Goal: Check status

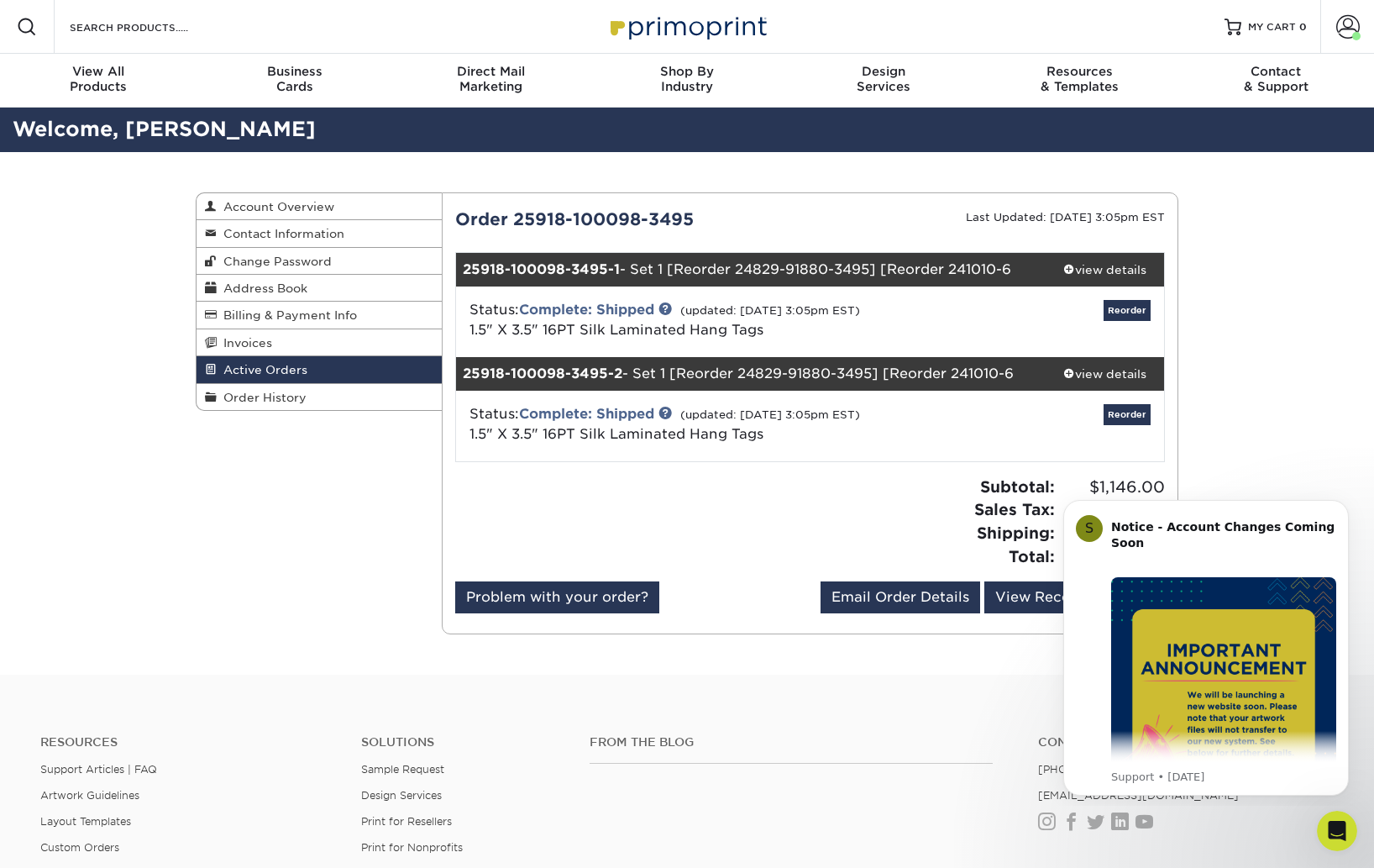
click at [854, 474] on div "Order 25918-100098-3495 Last Updated: [DATE] 3:05pm EST 25918-100098-3495-1 - S…" at bounding box center [810, 413] width 710 height 413
click at [630, 298] on div "Status: Complete: Shipped (updated: [DATE] 3:05pm EST) 1.5" X 3.5" 16PT Silk La…" at bounding box center [810, 321] width 734 height 70
click at [626, 307] on link "Complete: Shipped" at bounding box center [586, 310] width 135 height 16
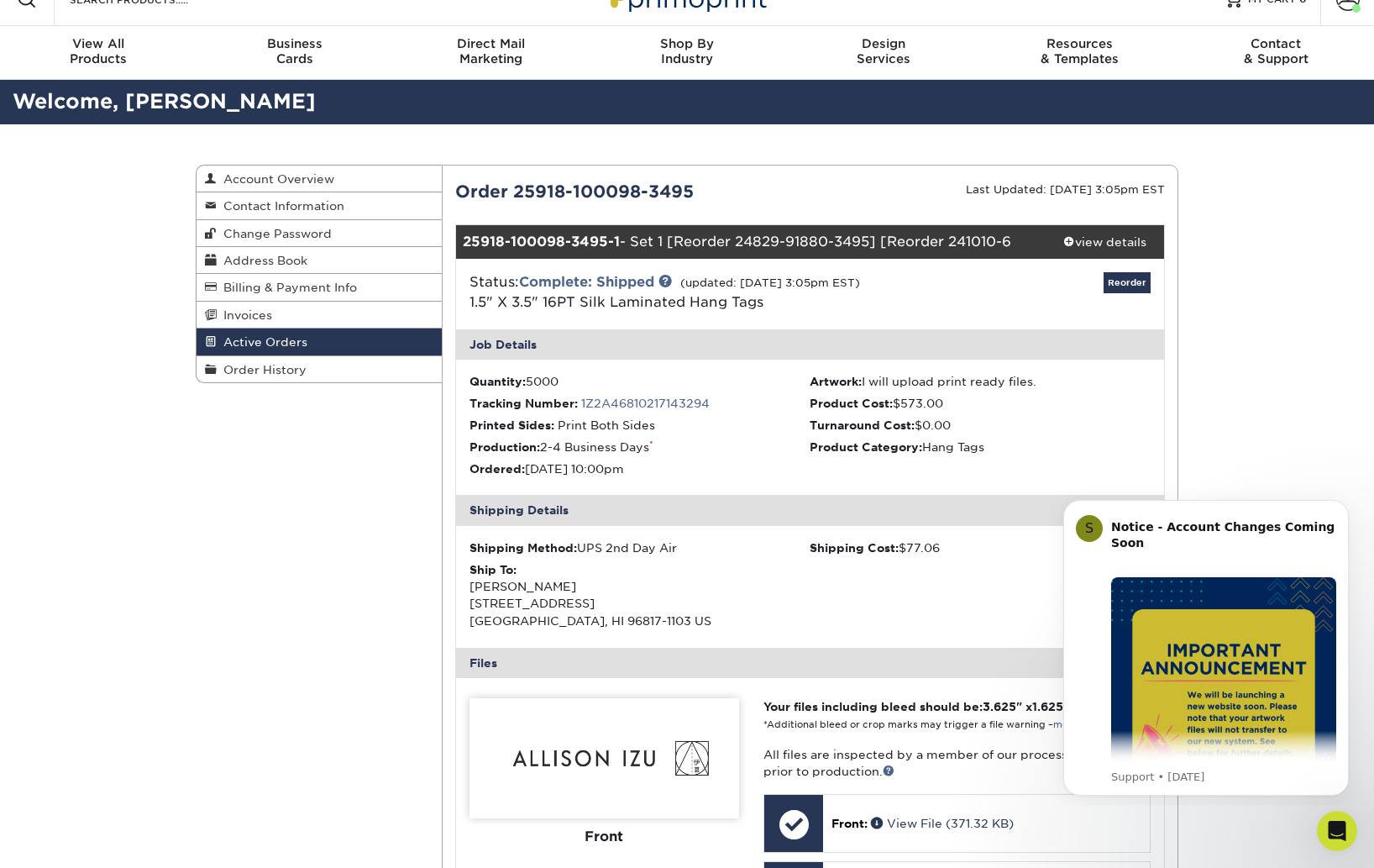
scroll to position [28, 0]
click at [670, 402] on link "1Z2A46810217143294" at bounding box center [645, 403] width 129 height 13
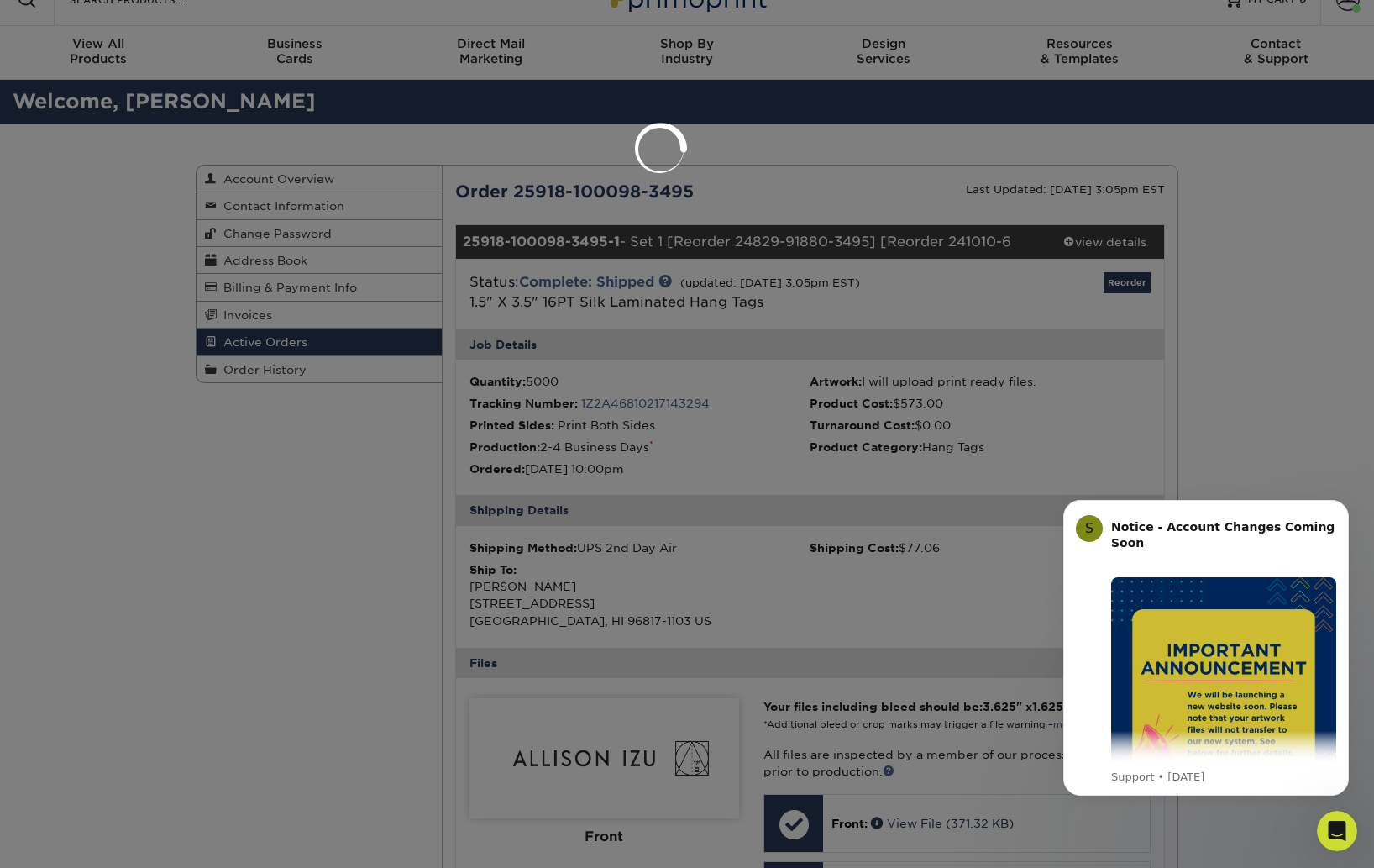
click at [826, 228] on div at bounding box center [687, 434] width 1374 height 868
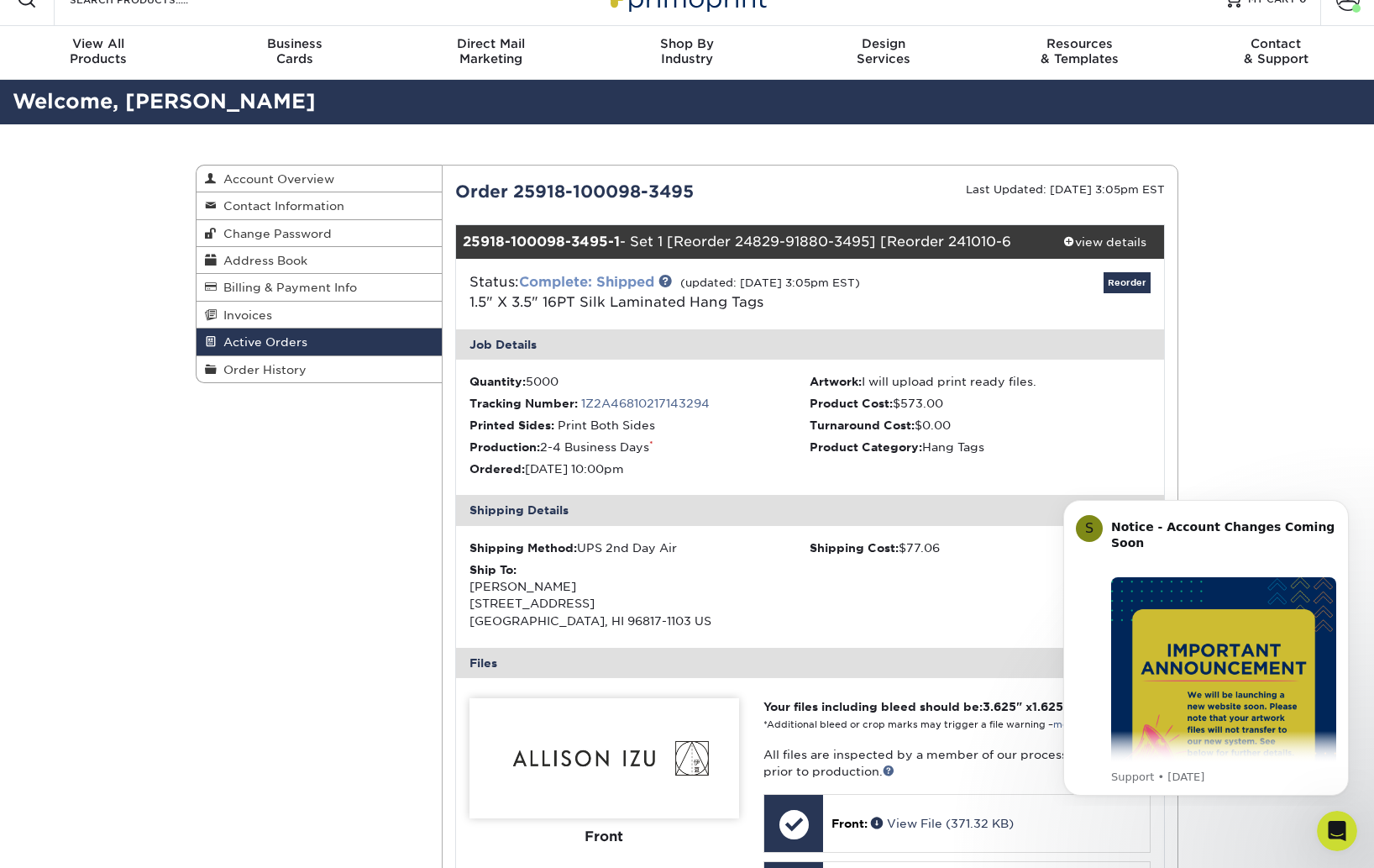
click at [618, 288] on link "Complete: Shipped" at bounding box center [586, 282] width 135 height 16
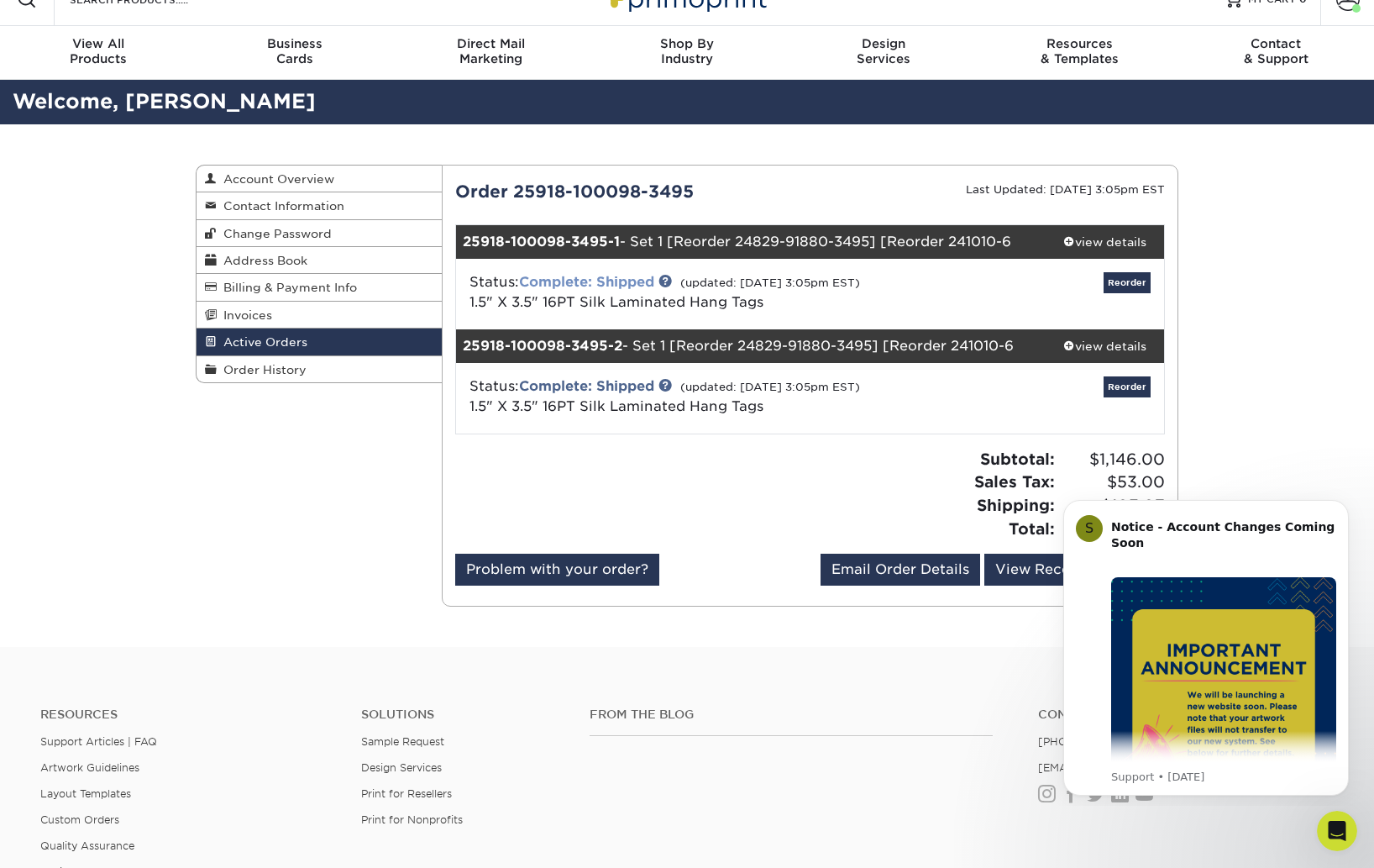
click at [615, 283] on link "Complete: Shipped" at bounding box center [586, 282] width 135 height 16
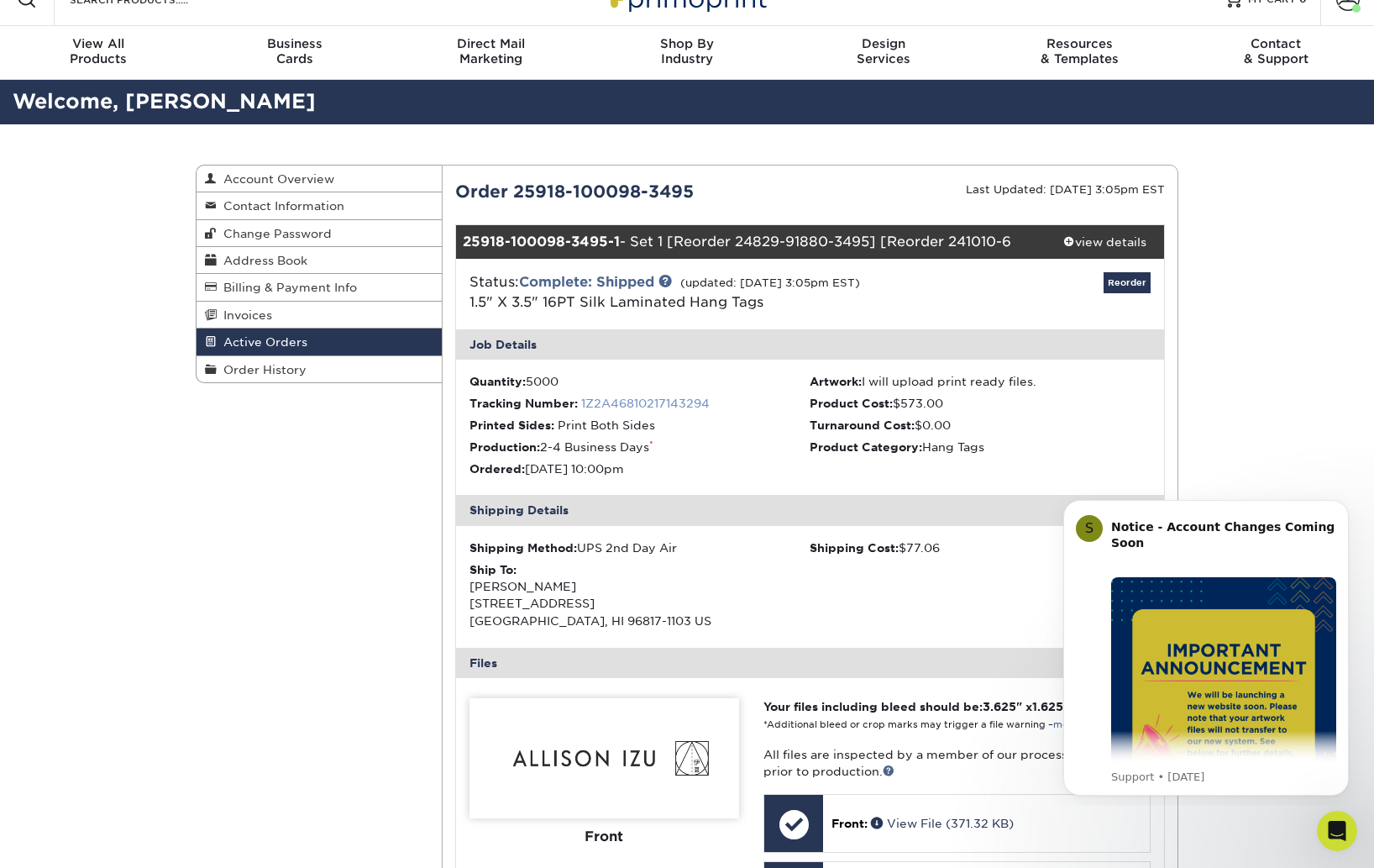
click at [604, 407] on link "1Z2A46810217143294" at bounding box center [645, 403] width 129 height 13
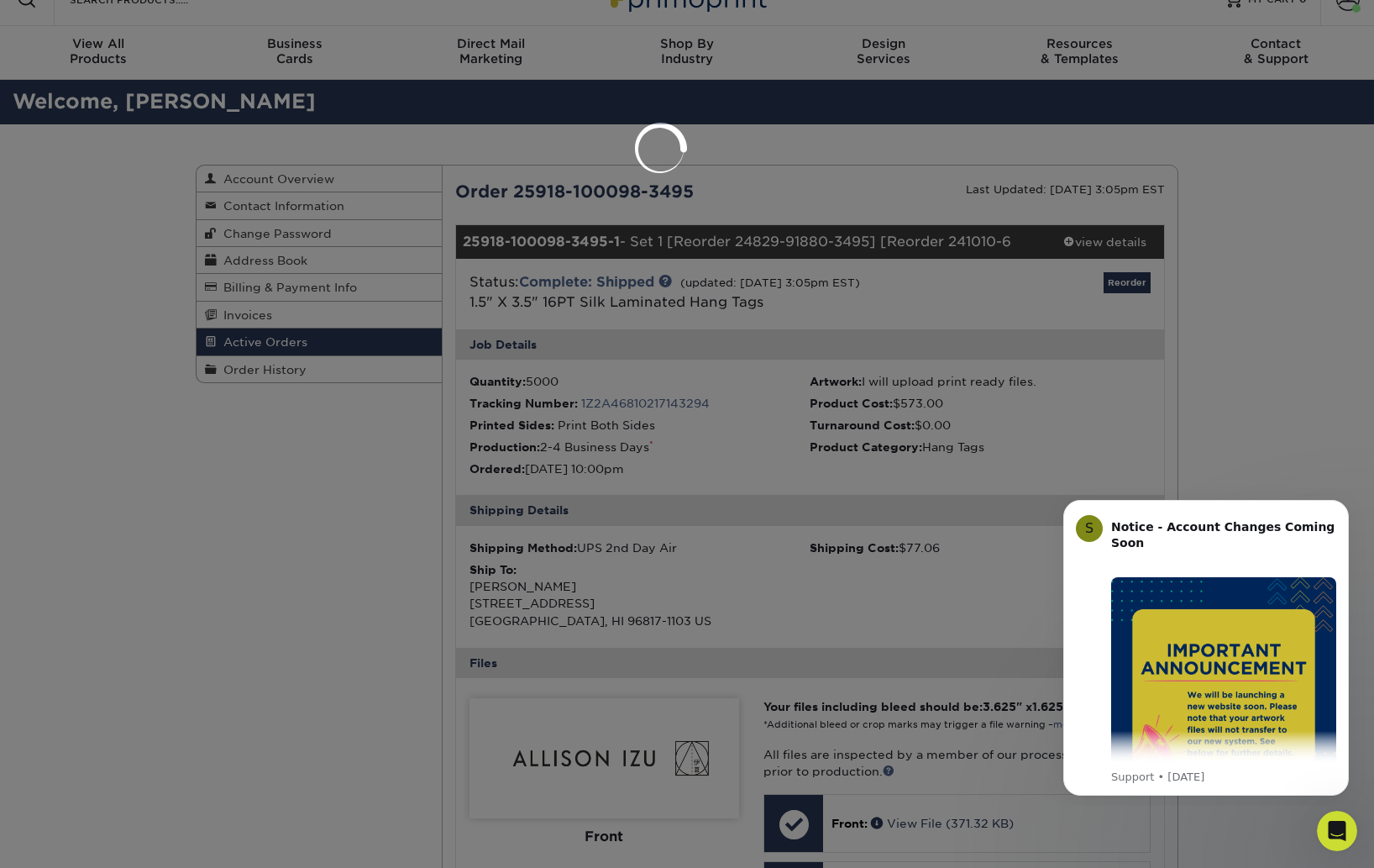
click at [677, 411] on div at bounding box center [687, 434] width 1374 height 868
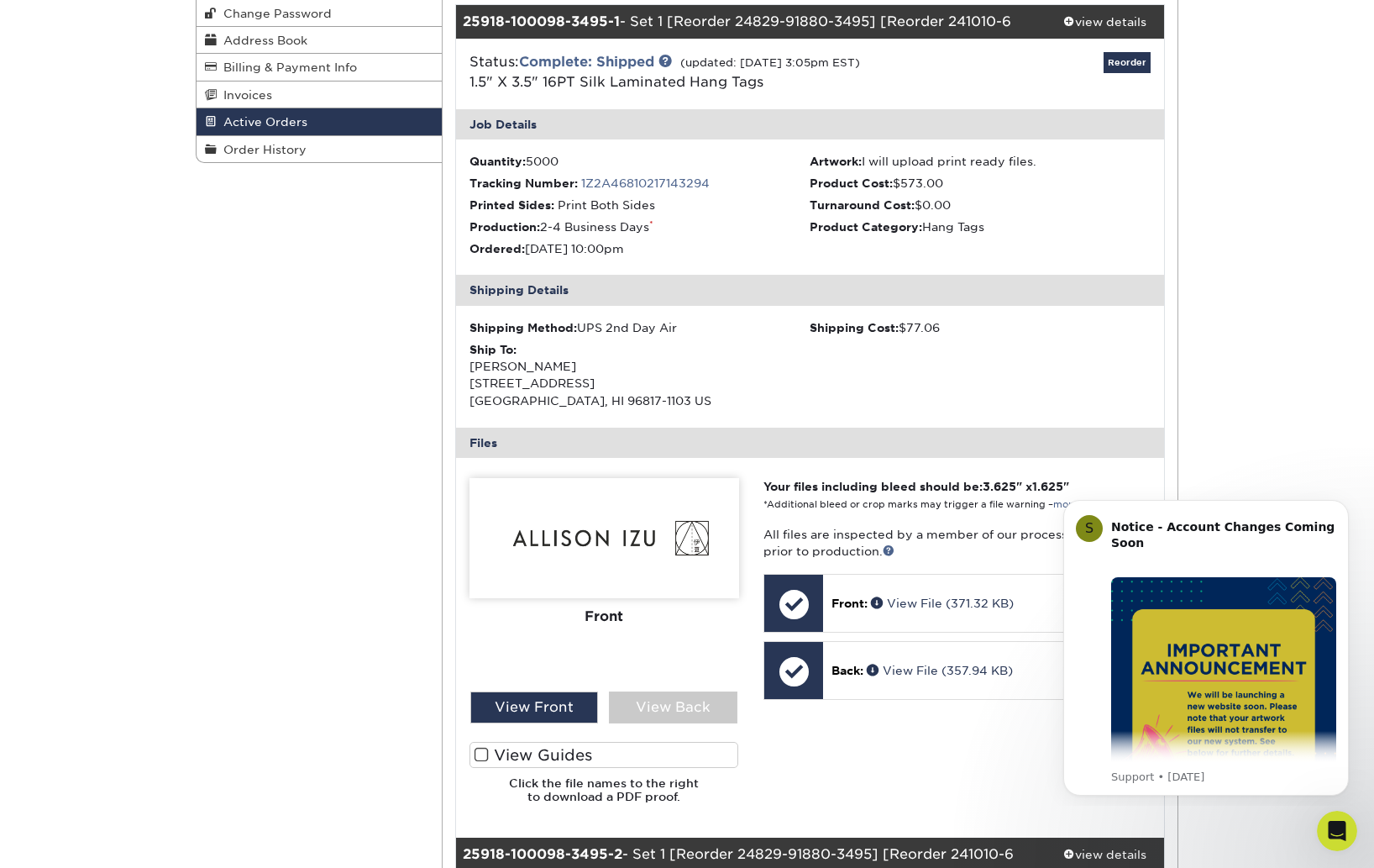
scroll to position [719, 0]
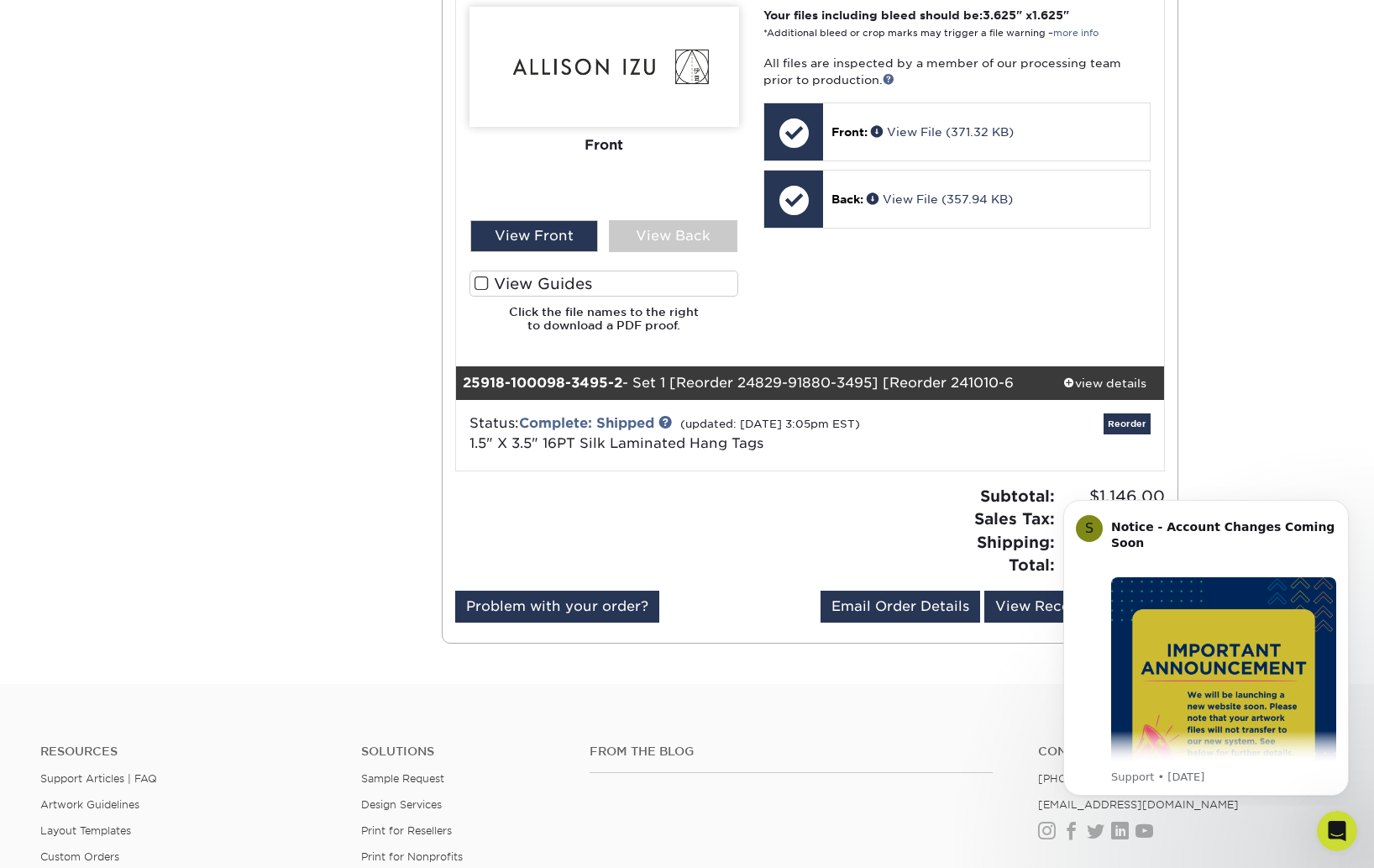
click at [608, 413] on div "Status: Complete: Shipped (updated: [DATE] 3:05pm EST) 1.5" X 3.5" 16PT Silk La…" at bounding box center [692, 433] width 471 height 40
click at [609, 415] on link "Complete: Shipped" at bounding box center [586, 423] width 135 height 16
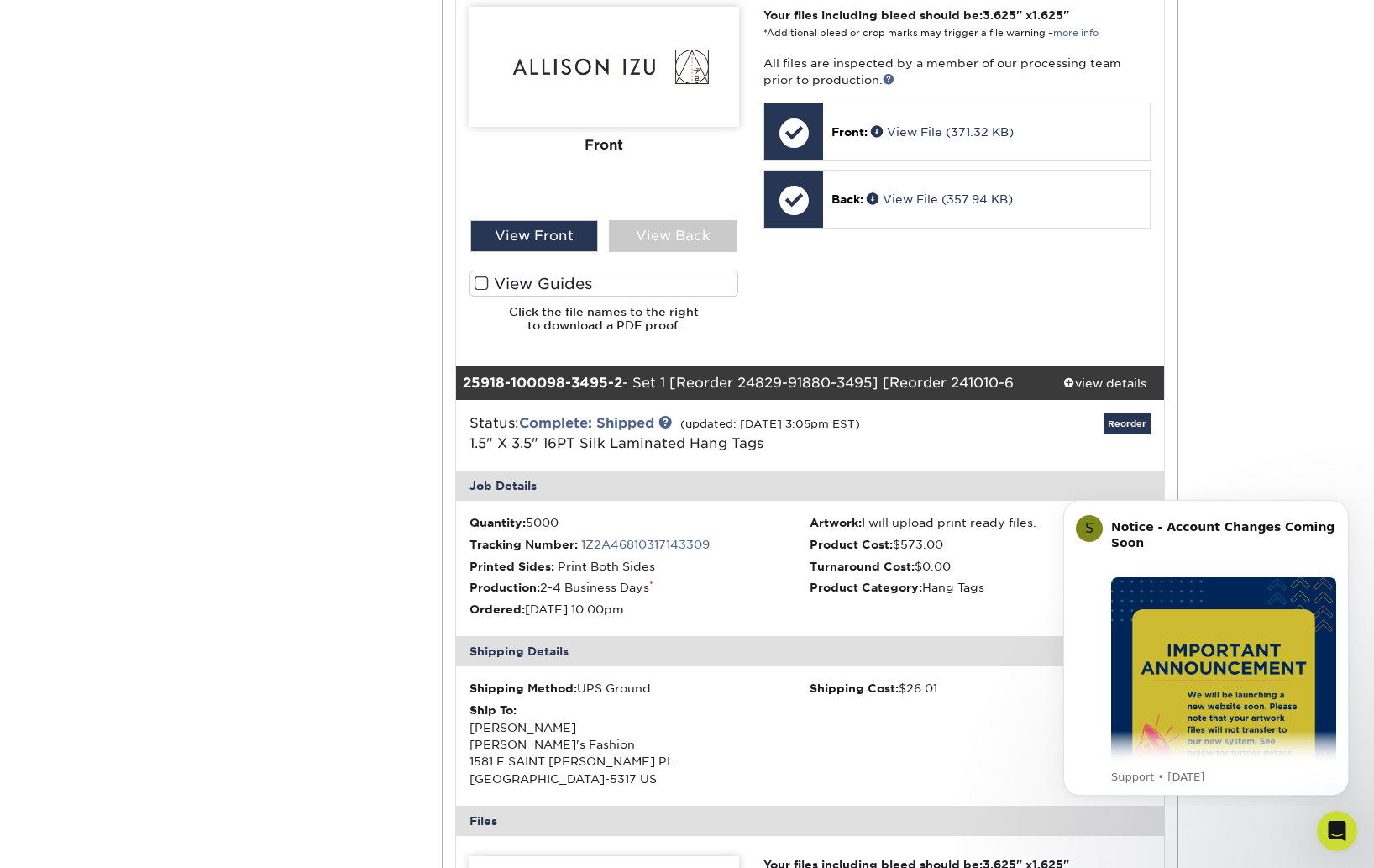
click at [612, 537] on link "1Z2A46810317143309" at bounding box center [645, 544] width 129 height 13
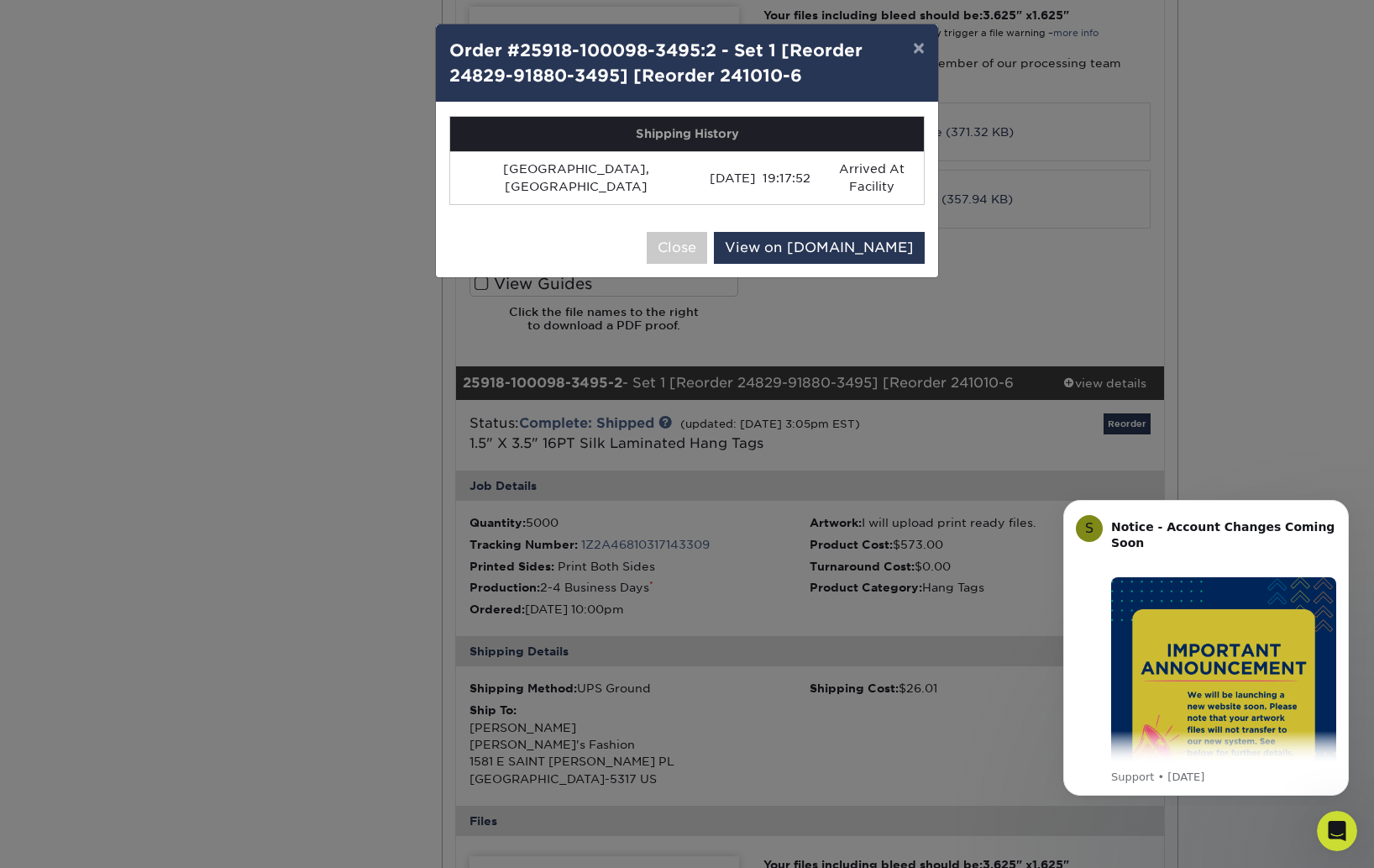
click at [1035, 280] on div "× Order #25918-100098-3495:2 - Set 1 [Reorder 24829-91880-3495] [Reorder 241010…" at bounding box center [687, 434] width 1374 height 868
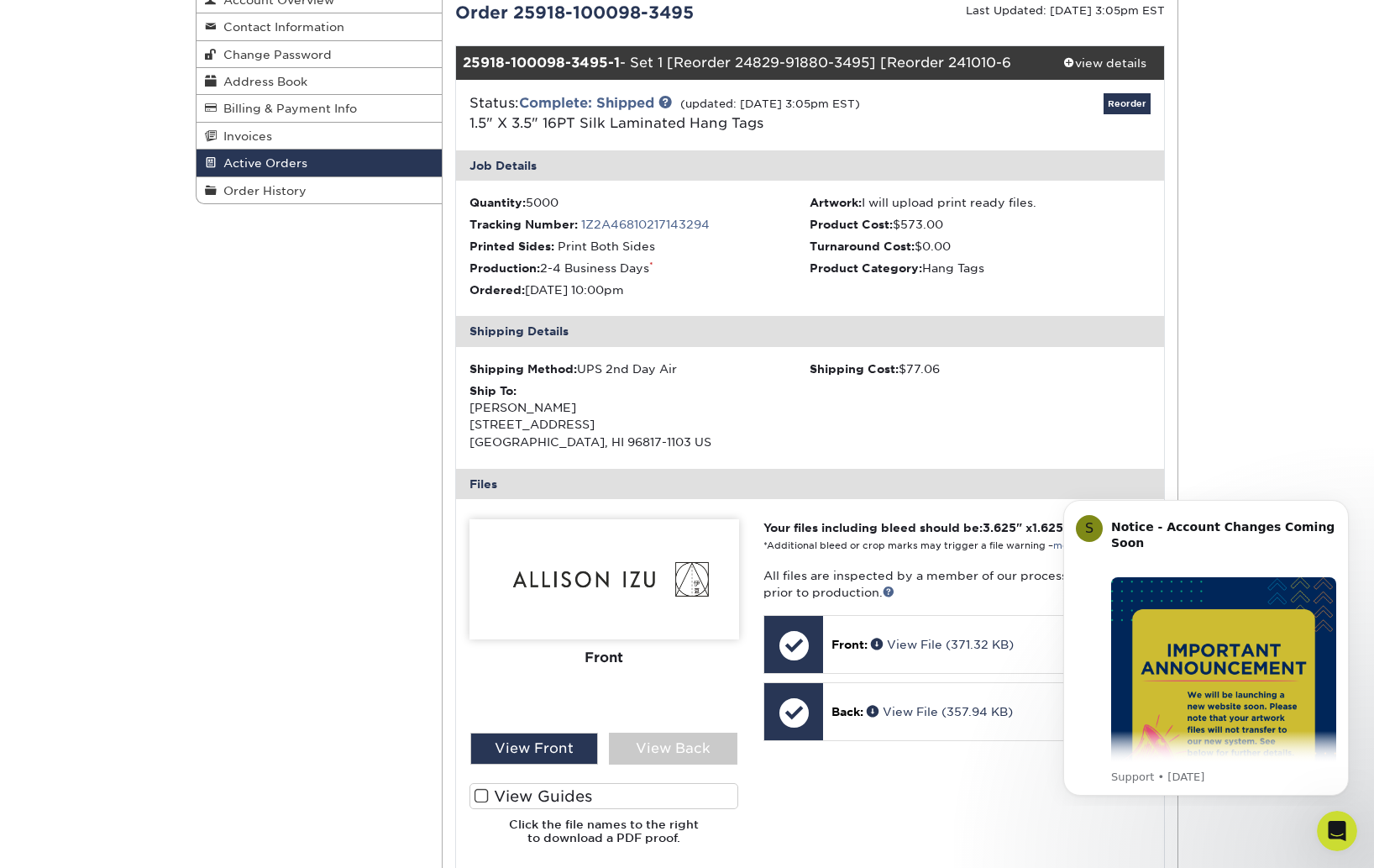
scroll to position [206, 0]
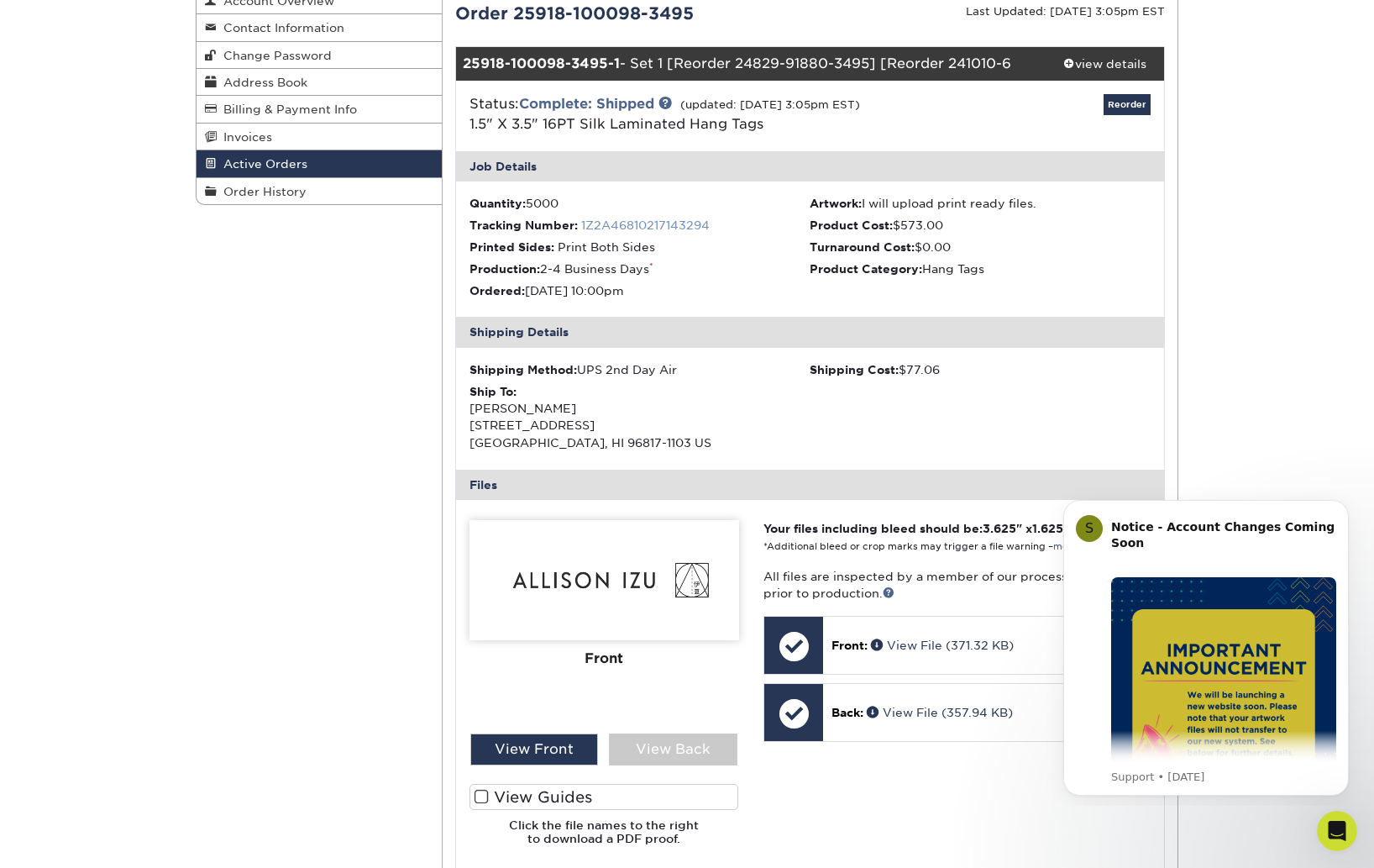
click at [672, 225] on link "1Z2A46810217143294" at bounding box center [645, 224] width 129 height 13
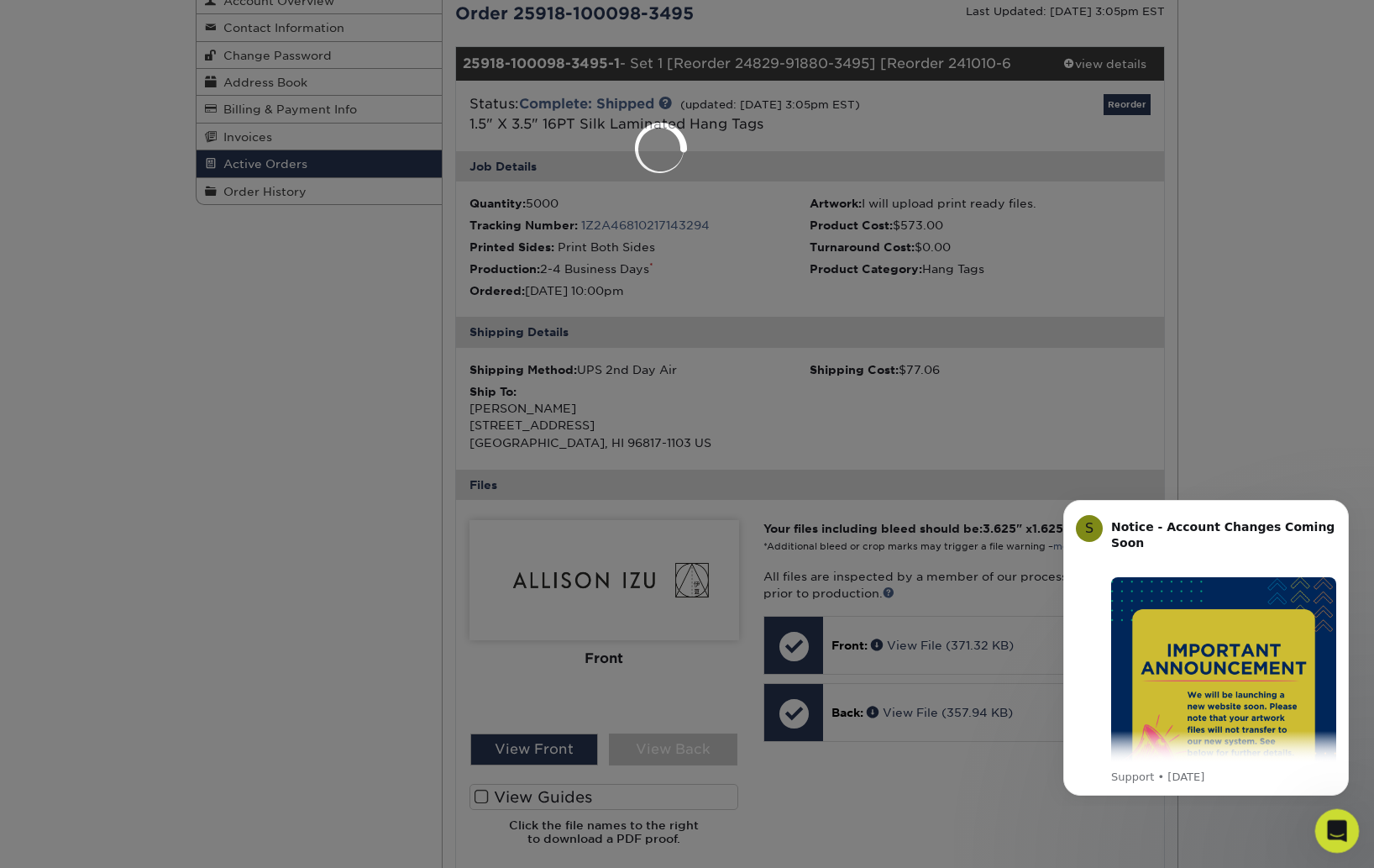
click at [1337, 827] on icon "Open Intercom Messenger" at bounding box center [1335, 828] width 12 height 13
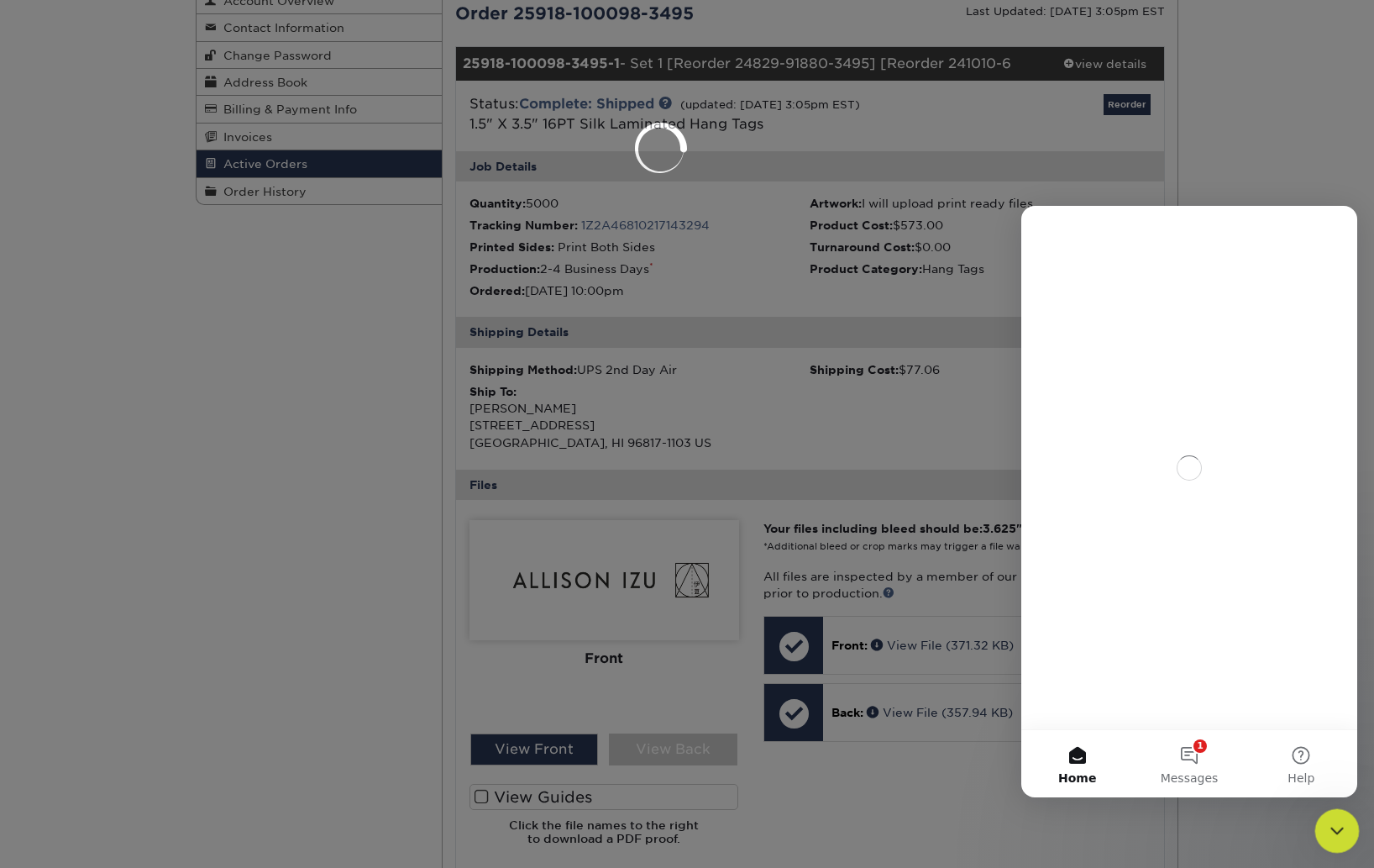
scroll to position [0, 0]
click at [1337, 827] on icon "Close Intercom Messenger" at bounding box center [1335, 828] width 12 height 7
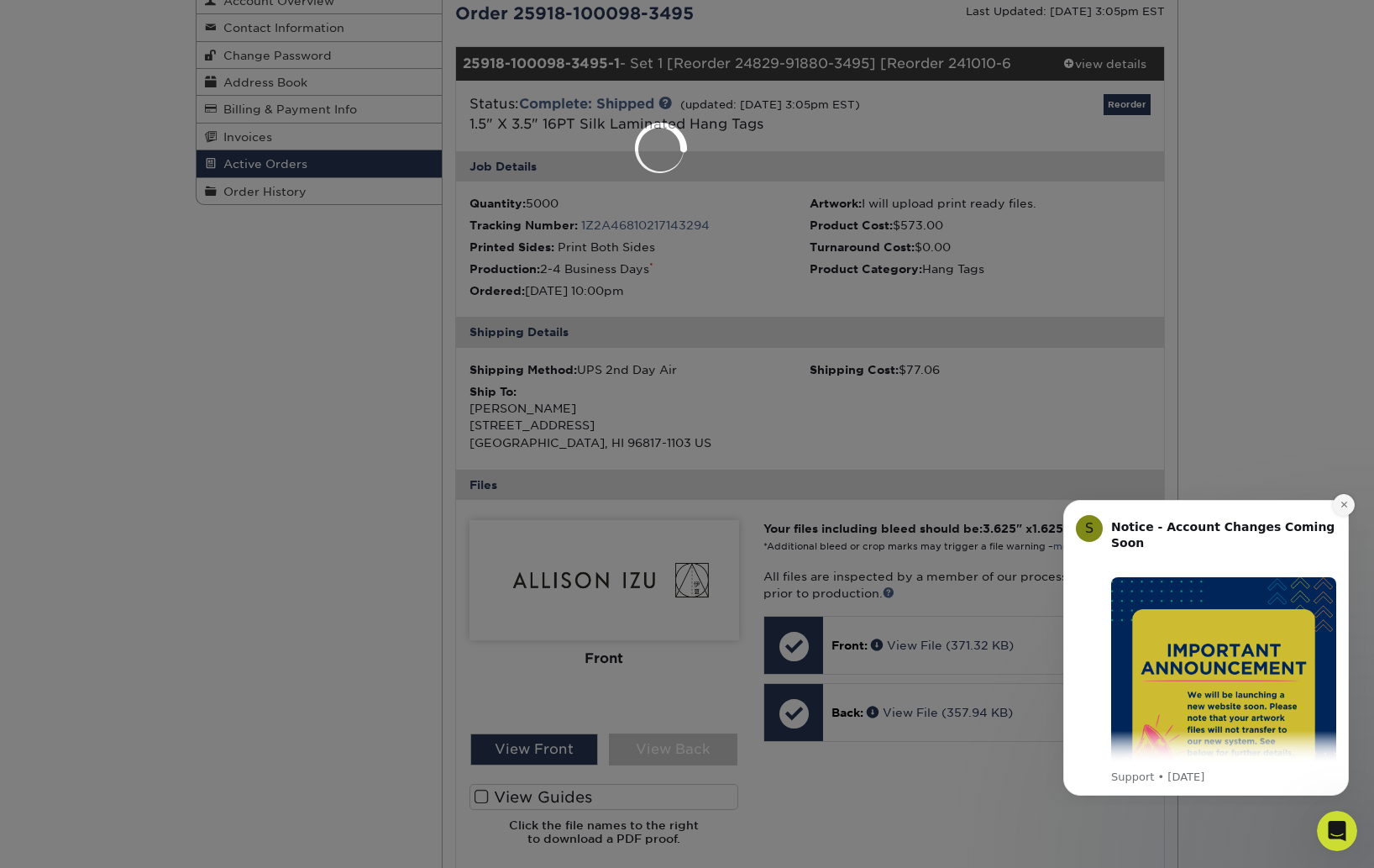
click at [1345, 506] on icon "Dismiss notification" at bounding box center [1343, 504] width 6 height 6
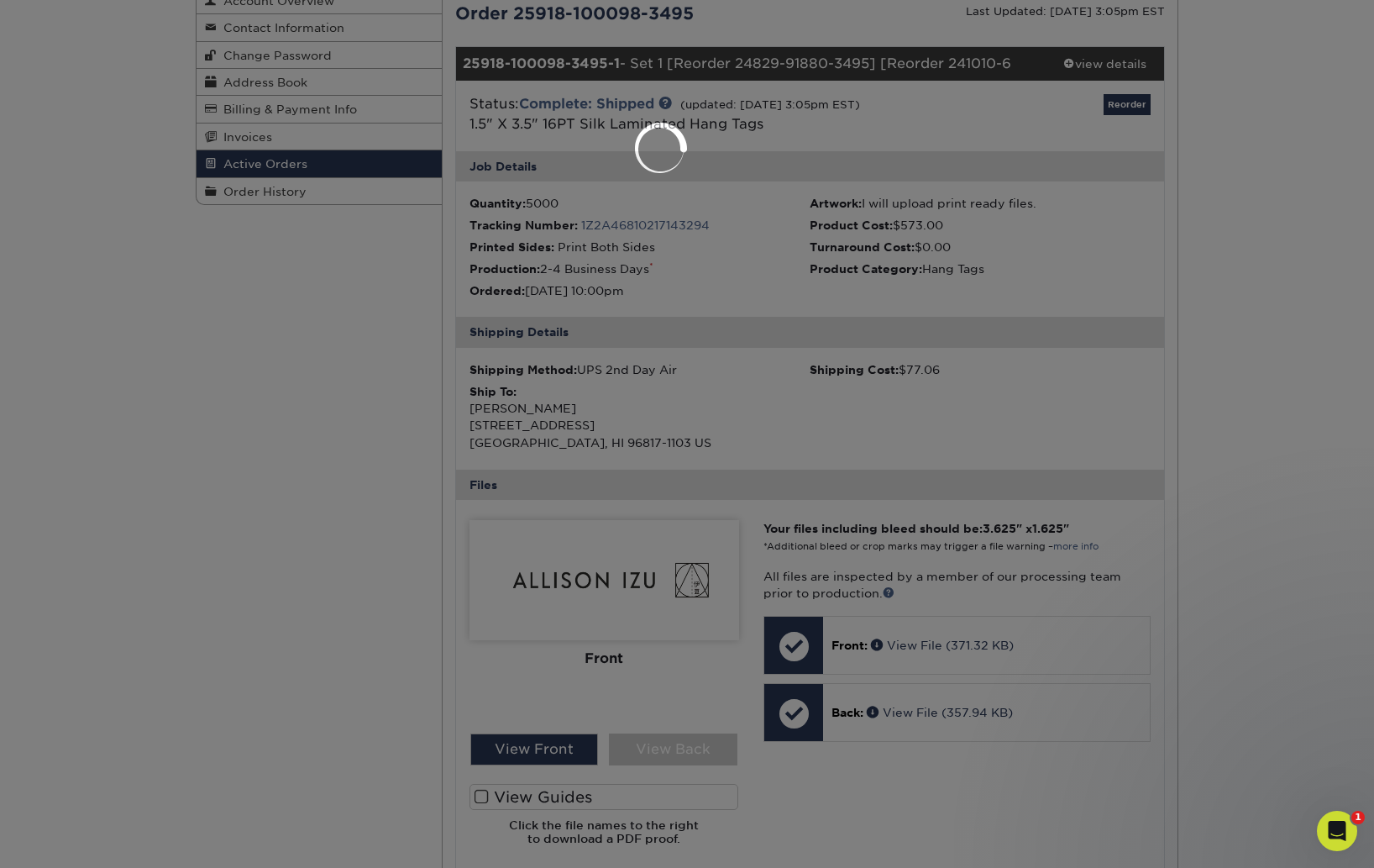
click at [1307, 646] on div at bounding box center [687, 434] width 1374 height 868
